Goal: Task Accomplishment & Management: Manage account settings

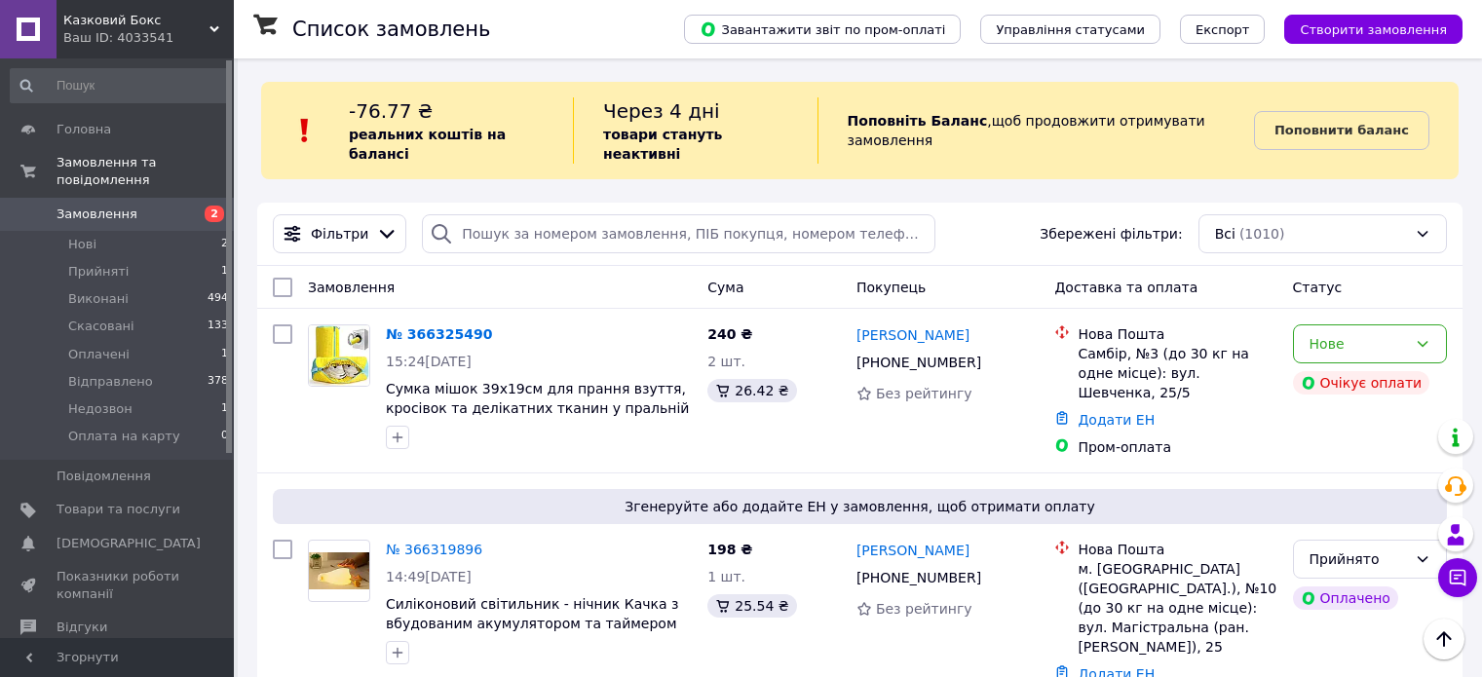
scroll to position [97, 0]
click at [566, 226] on input "search" at bounding box center [678, 233] width 513 height 39
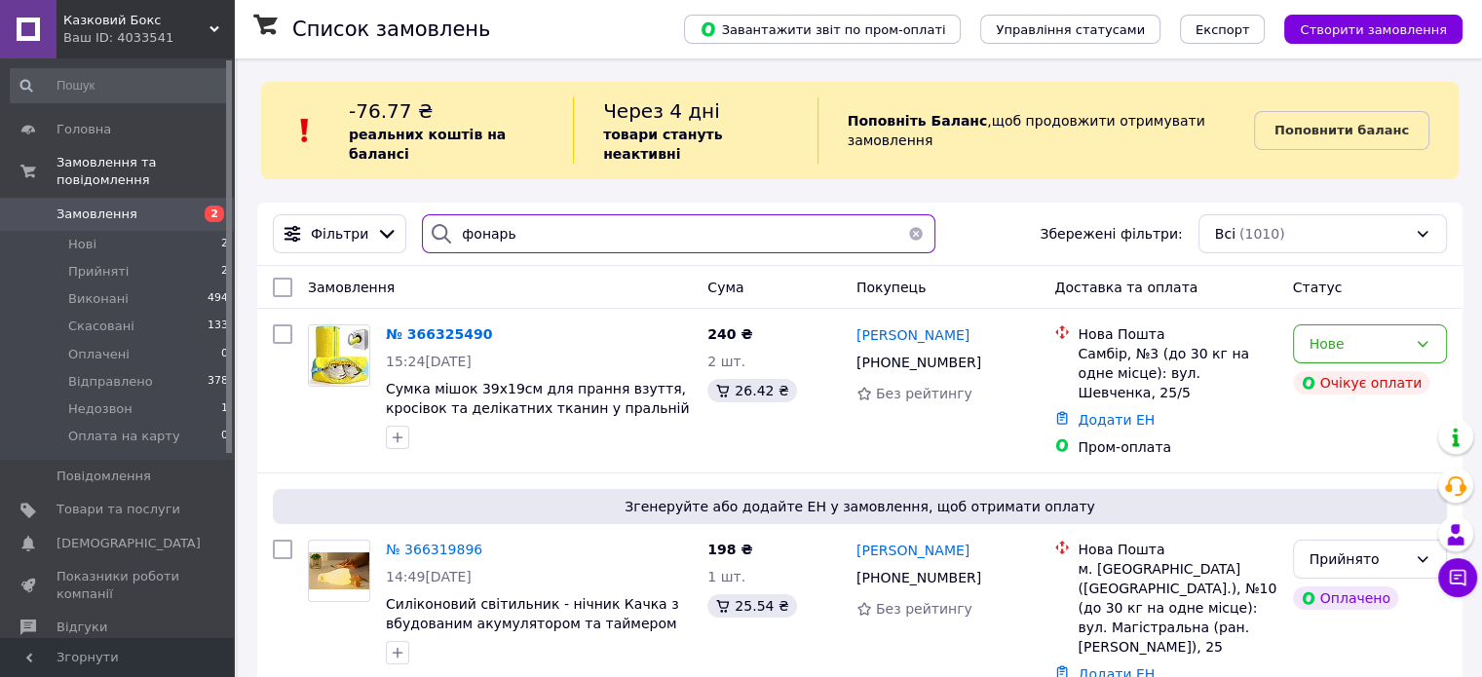
type input "фонарь"
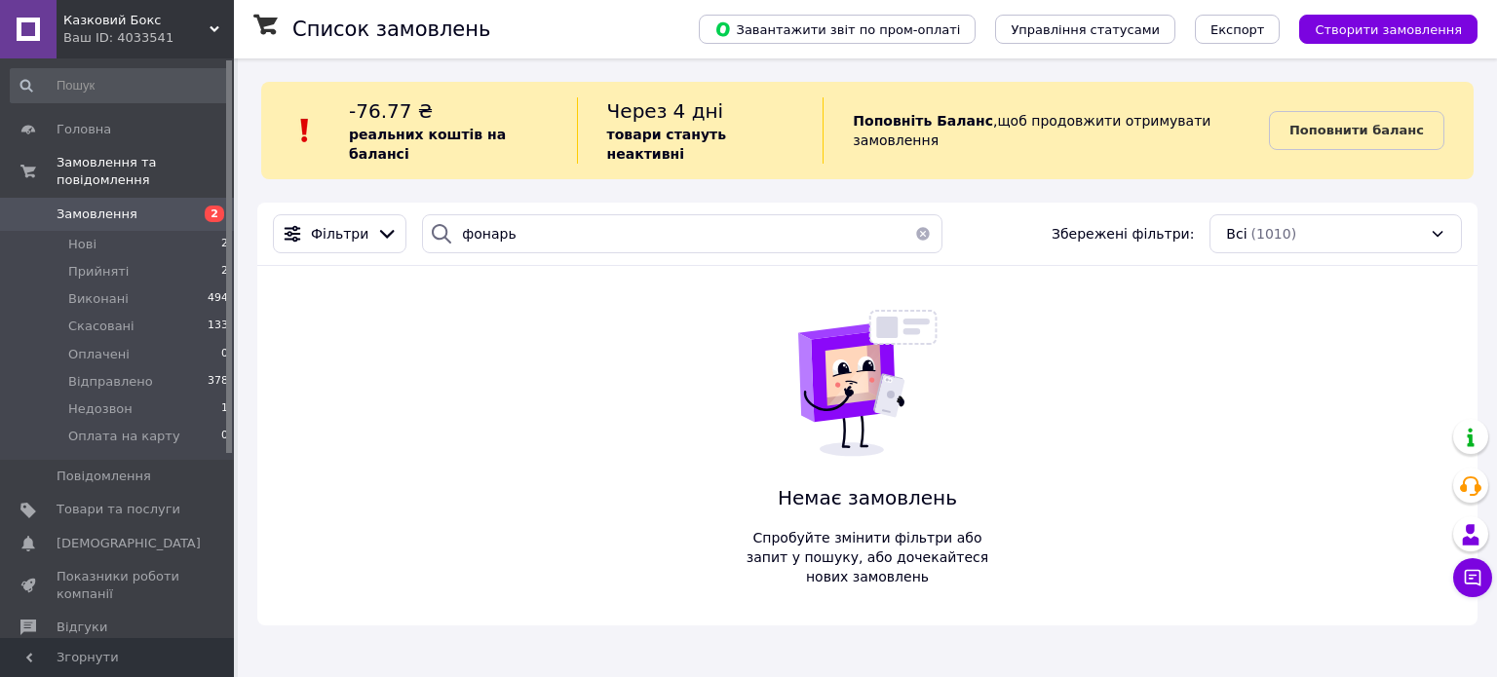
click at [156, 34] on div "Ваш ID: 4033541" at bounding box center [148, 38] width 171 height 18
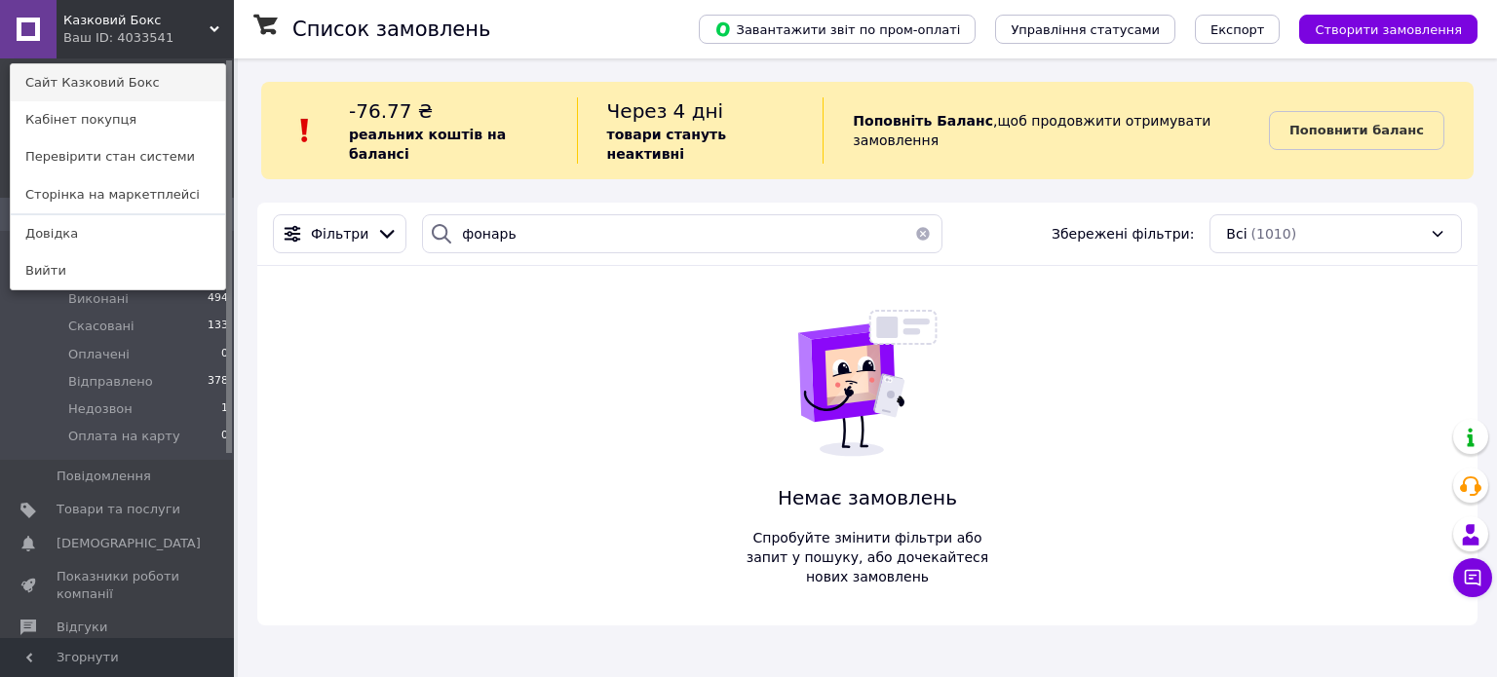
click at [144, 87] on link "Сайт Казковий Бокс" at bounding box center [118, 82] width 214 height 37
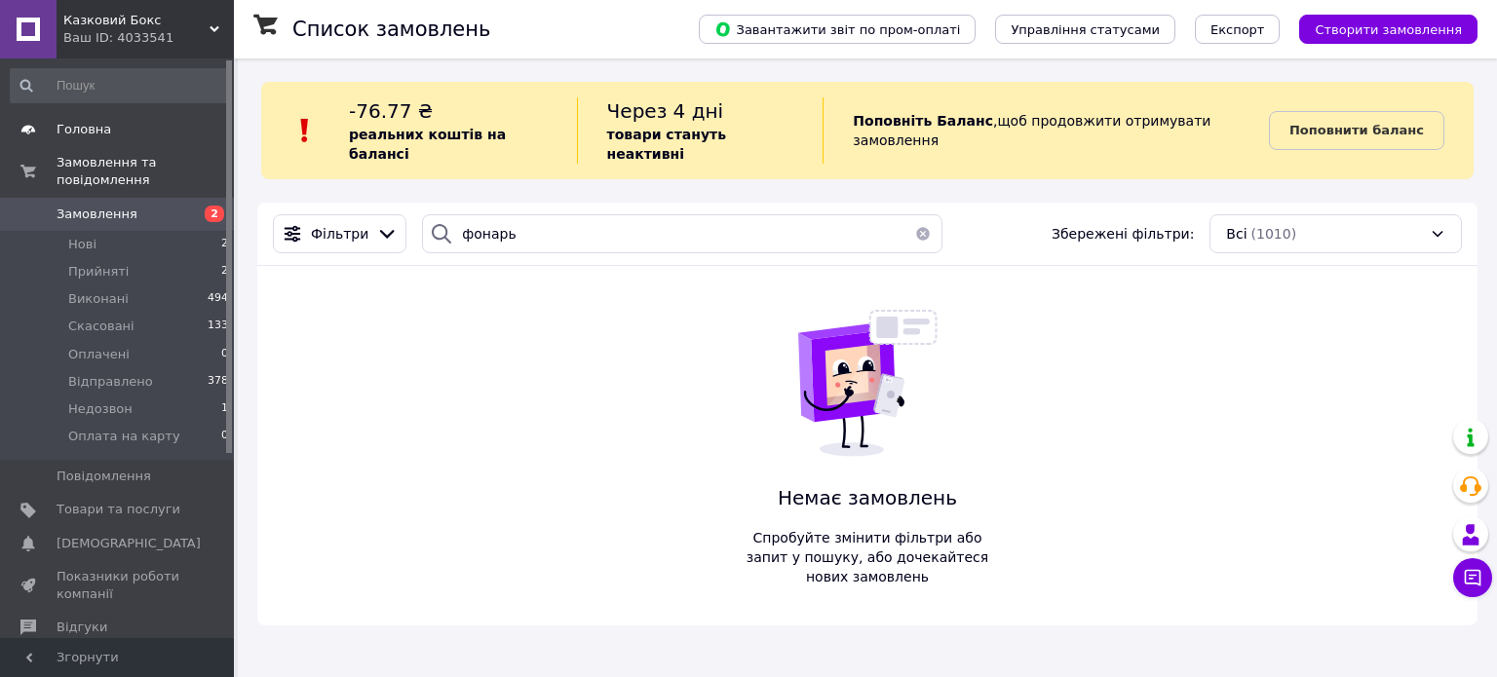
click at [103, 135] on span "Головна" at bounding box center [84, 130] width 55 height 18
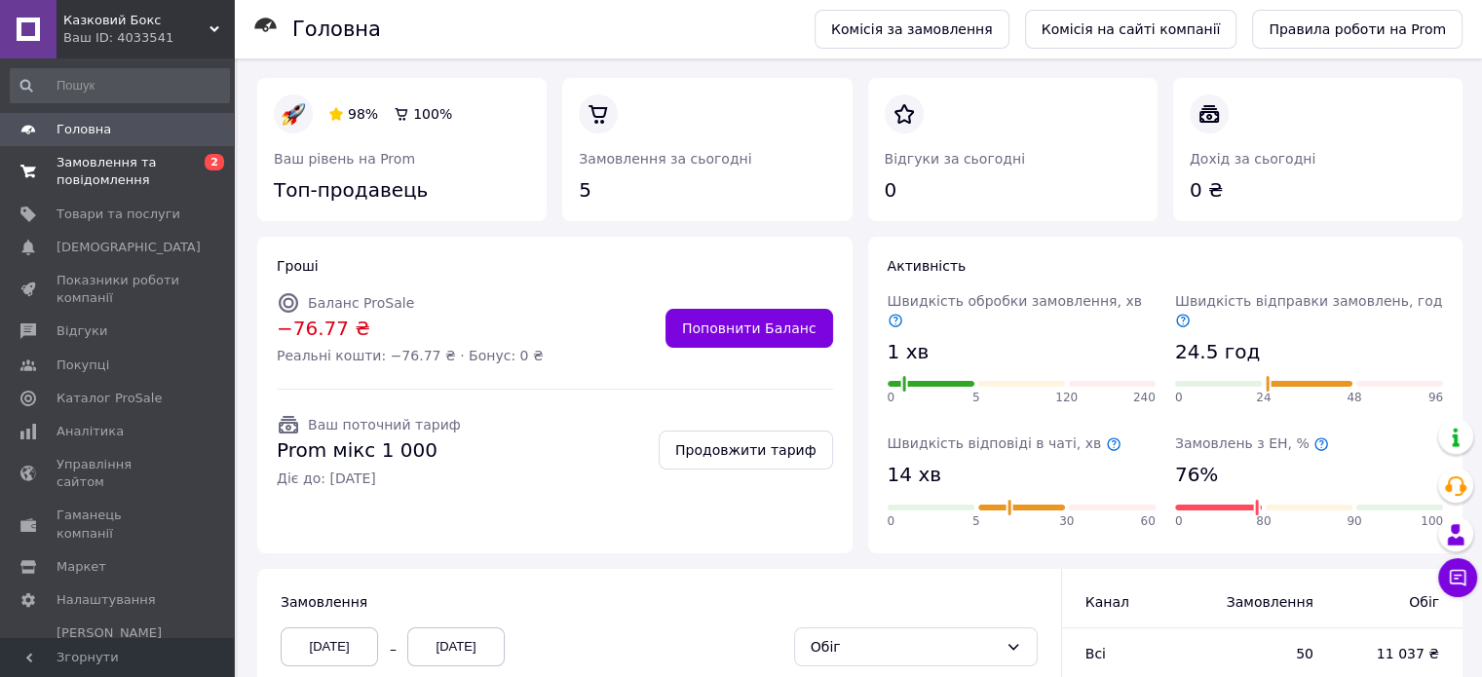
click at [86, 182] on span "Замовлення та повідомлення" at bounding box center [119, 171] width 124 height 35
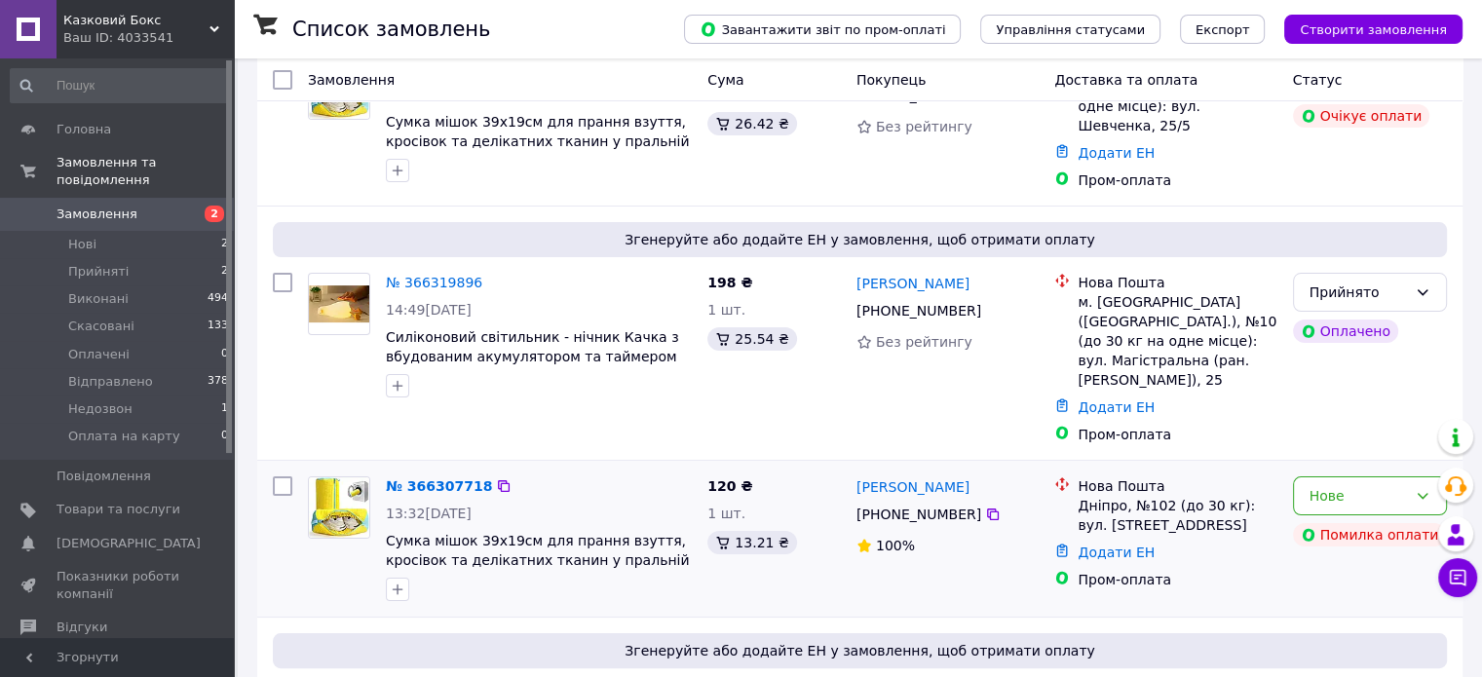
scroll to position [292, 0]
